Goal: Transaction & Acquisition: Purchase product/service

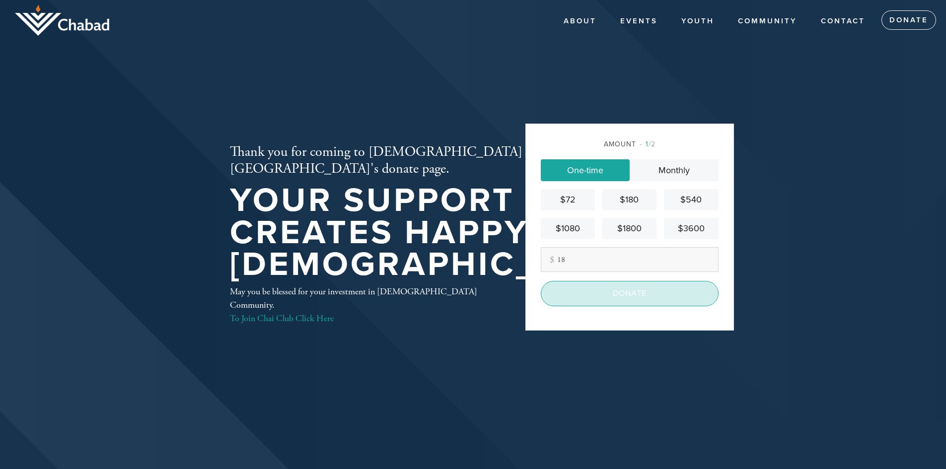
type input "18"
click at [671, 293] on input "Donate" at bounding box center [630, 293] width 178 height 25
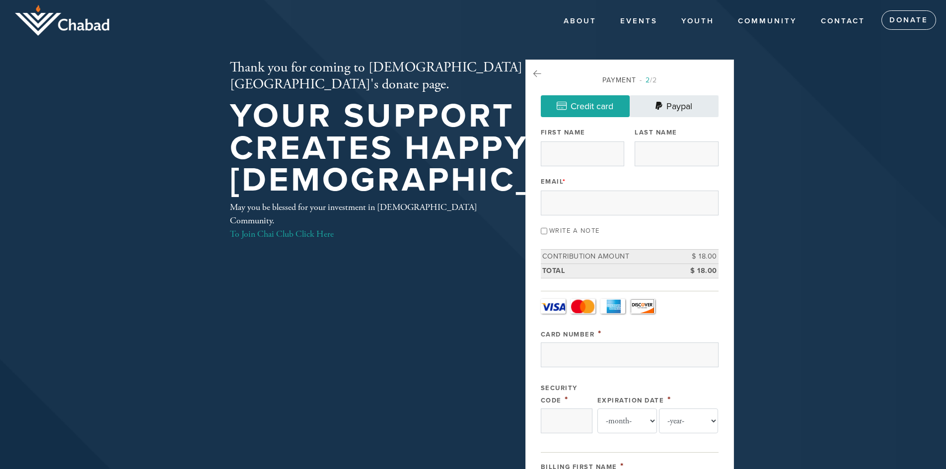
click at [676, 113] on link "Paypal" at bounding box center [674, 106] width 89 height 22
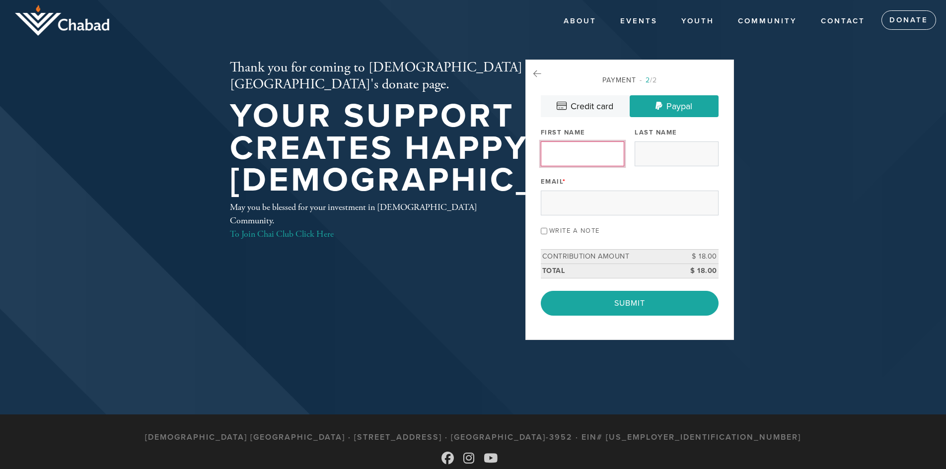
click at [595, 156] on input "First Name" at bounding box center [582, 154] width 83 height 25
type input "[PERSON_NAME]"
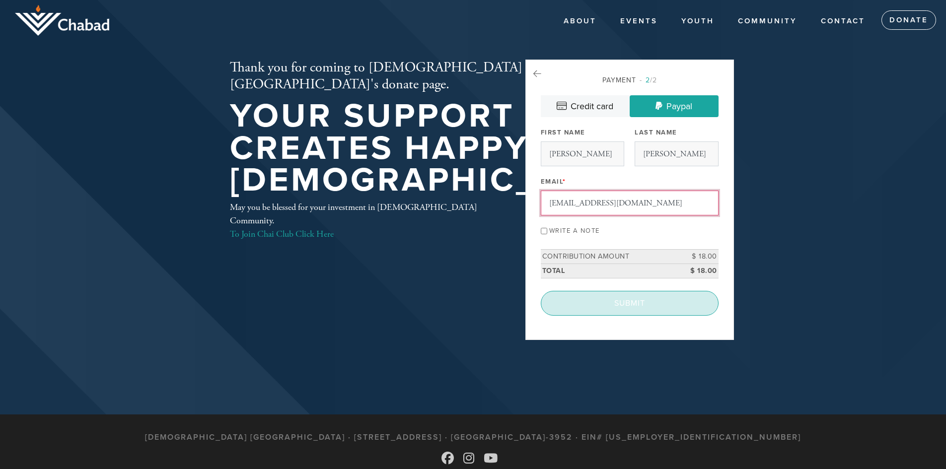
type input "t3kc@yahoo.com"
click at [625, 301] on input "Submit" at bounding box center [630, 303] width 178 height 25
